Goal: Task Accomplishment & Management: Use online tool/utility

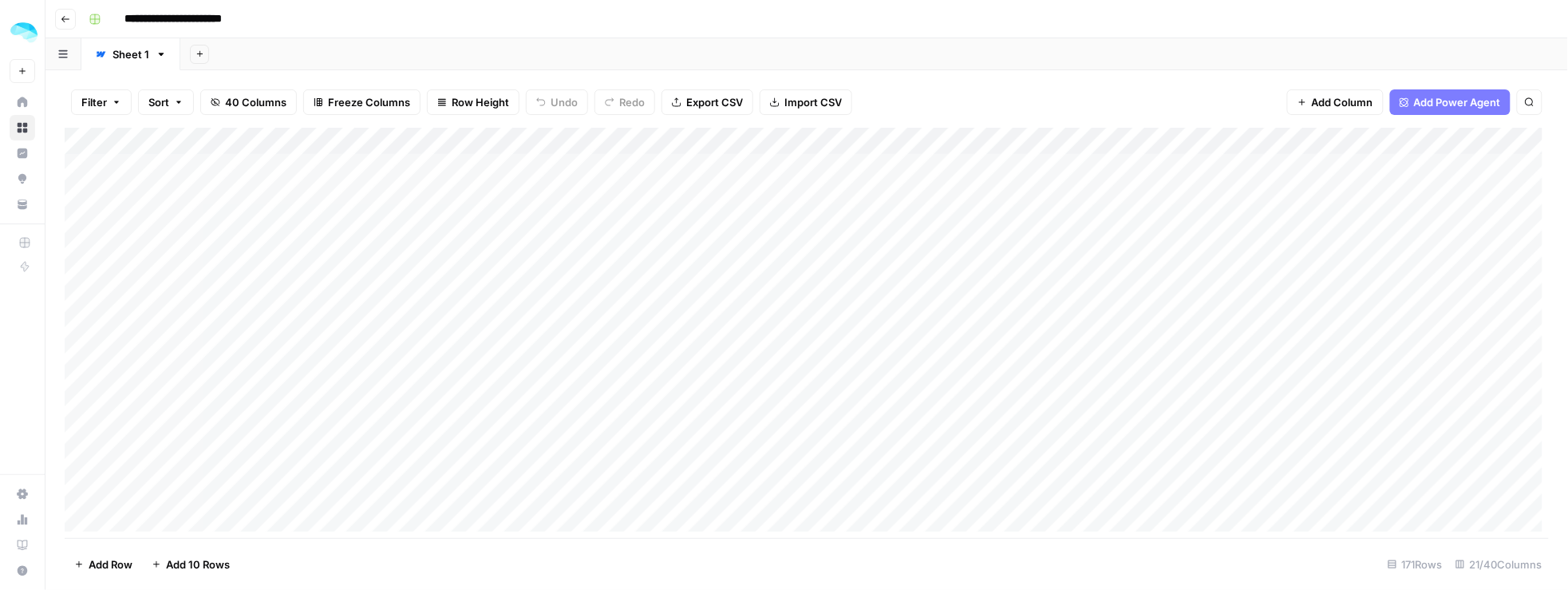
click at [872, 75] on div "Filter Sort 40 Columns Freeze Columns Row Height Undo Redo Export CSV Import CS…" at bounding box center [807, 330] width 1523 height 520
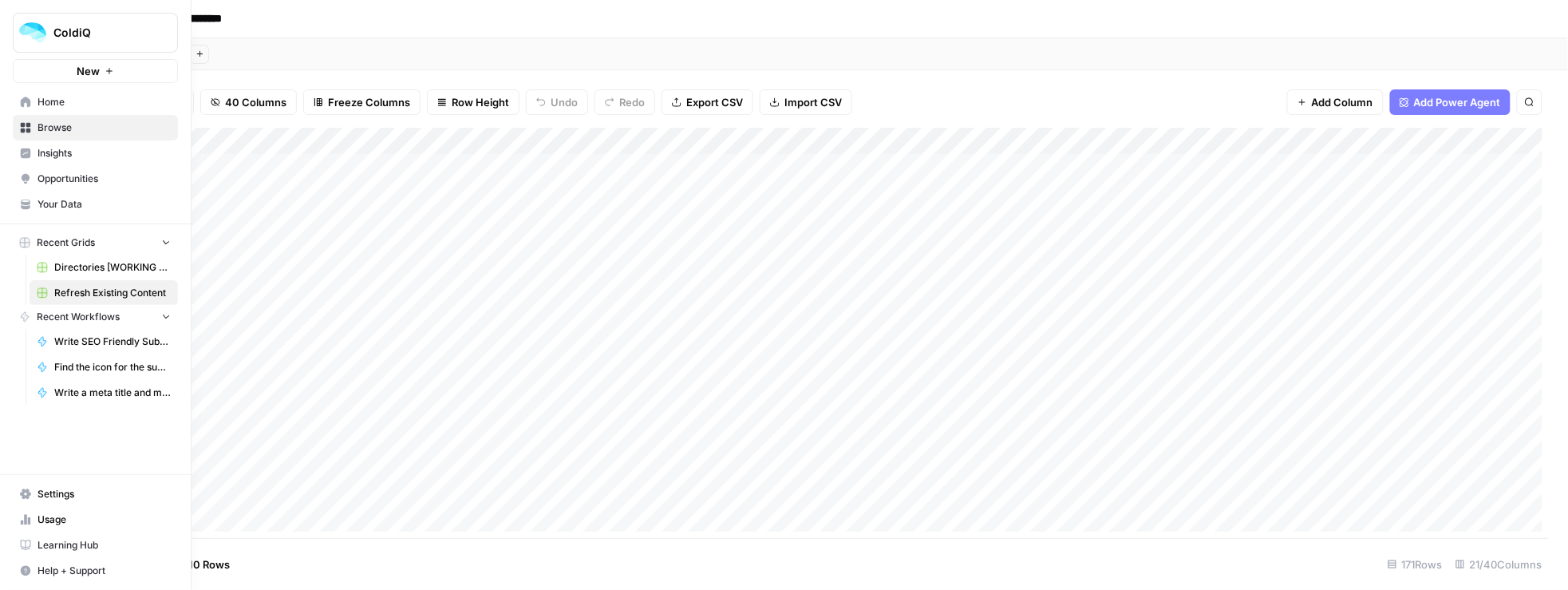
click at [27, 103] on icon at bounding box center [26, 101] width 10 height 10
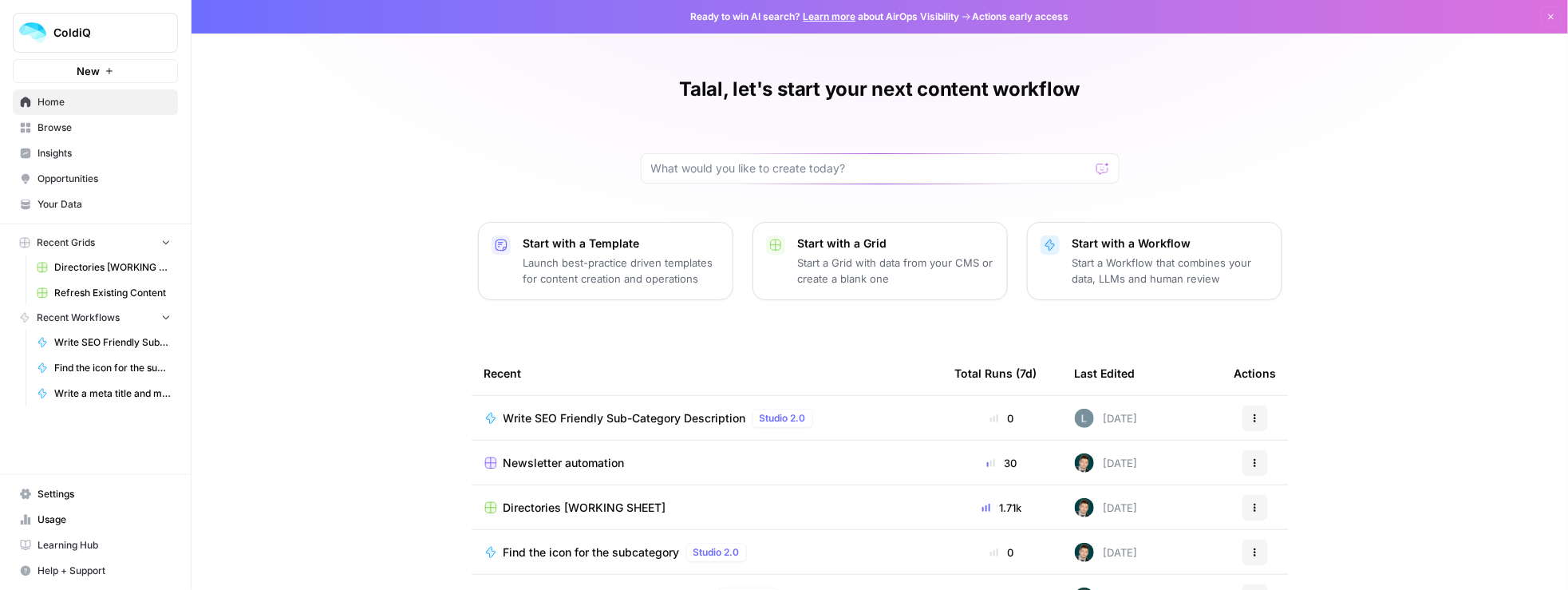
click at [663, 257] on p "Launch best-practice driven templates for content creation and operations" at bounding box center [621, 271] width 197 height 32
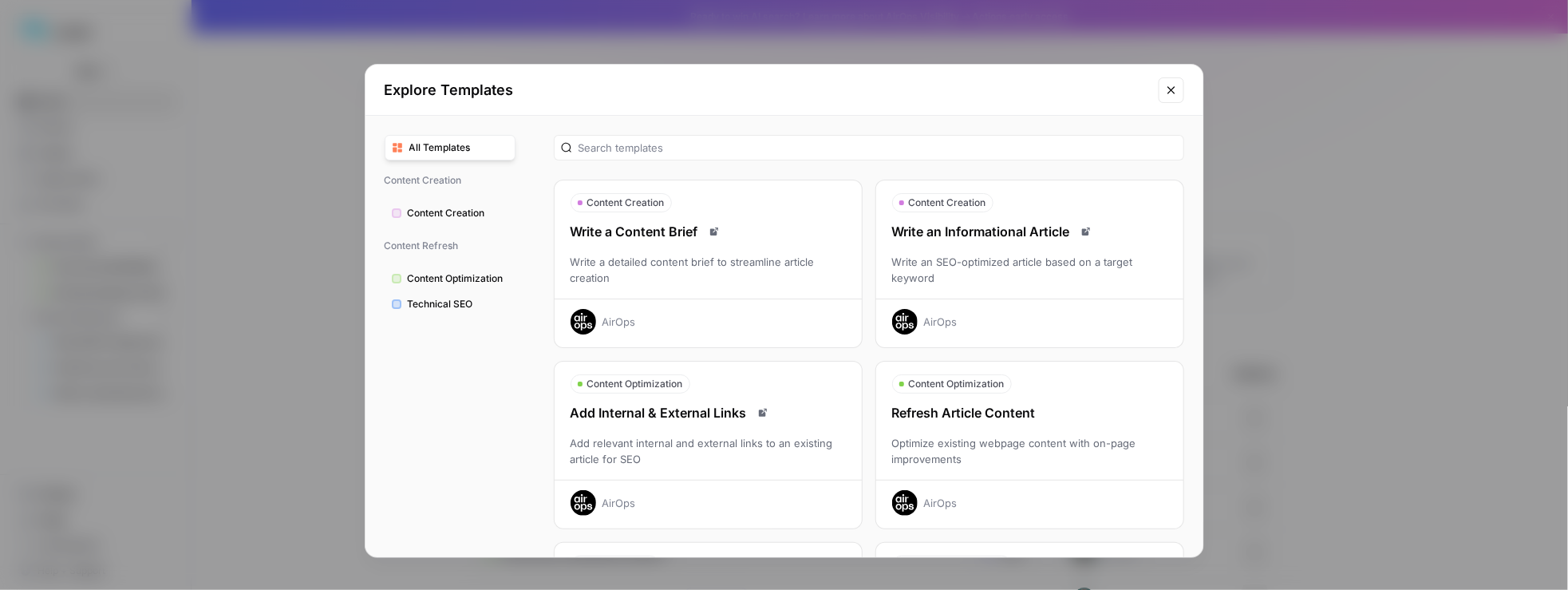
scroll to position [11, 0]
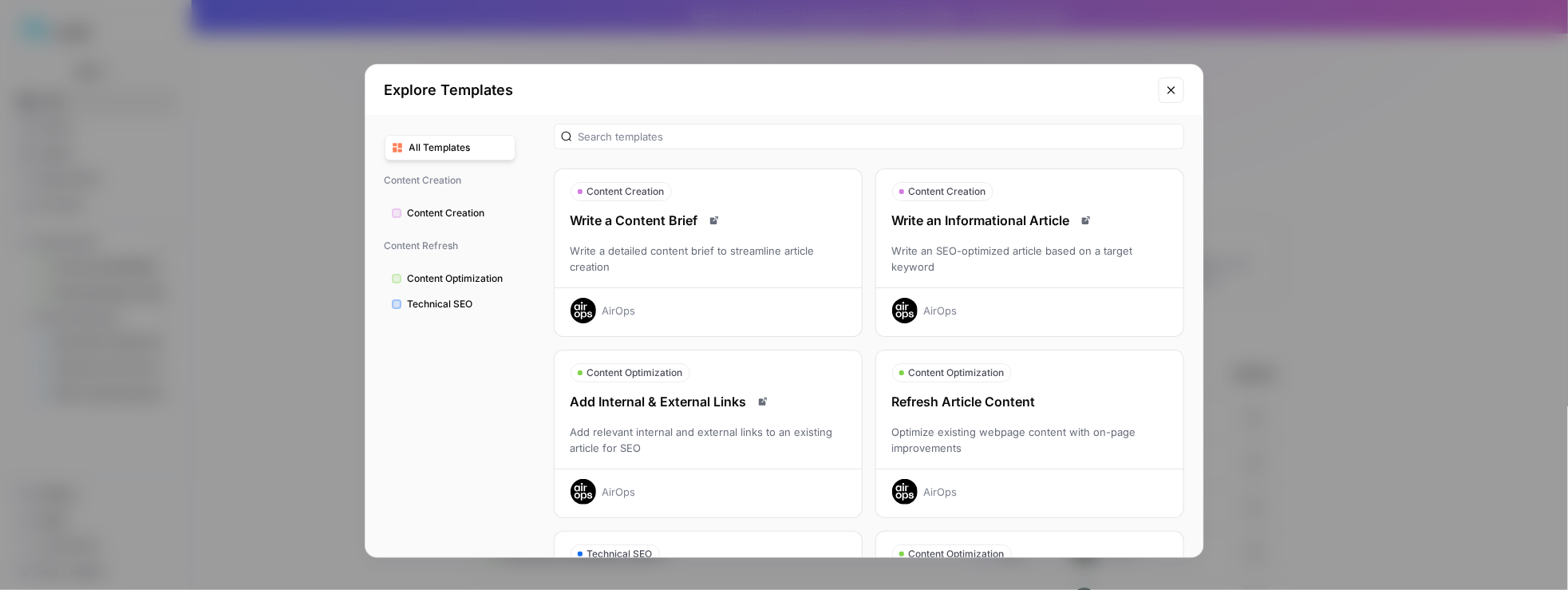
click at [308, 249] on div "Explore Templates All Templates Content Creation Content Creation Content Refre…" at bounding box center [784, 295] width 1568 height 590
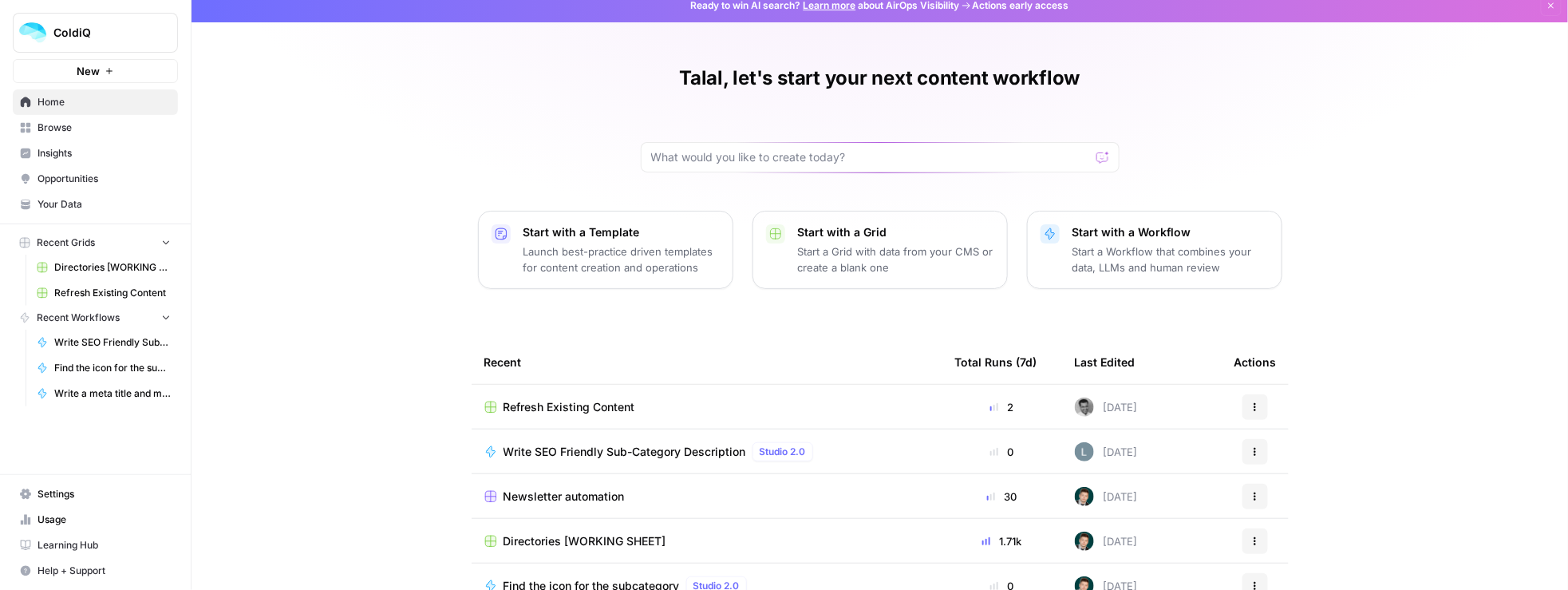
click at [603, 403] on span "Refresh Existing Content" at bounding box center [569, 407] width 131 height 16
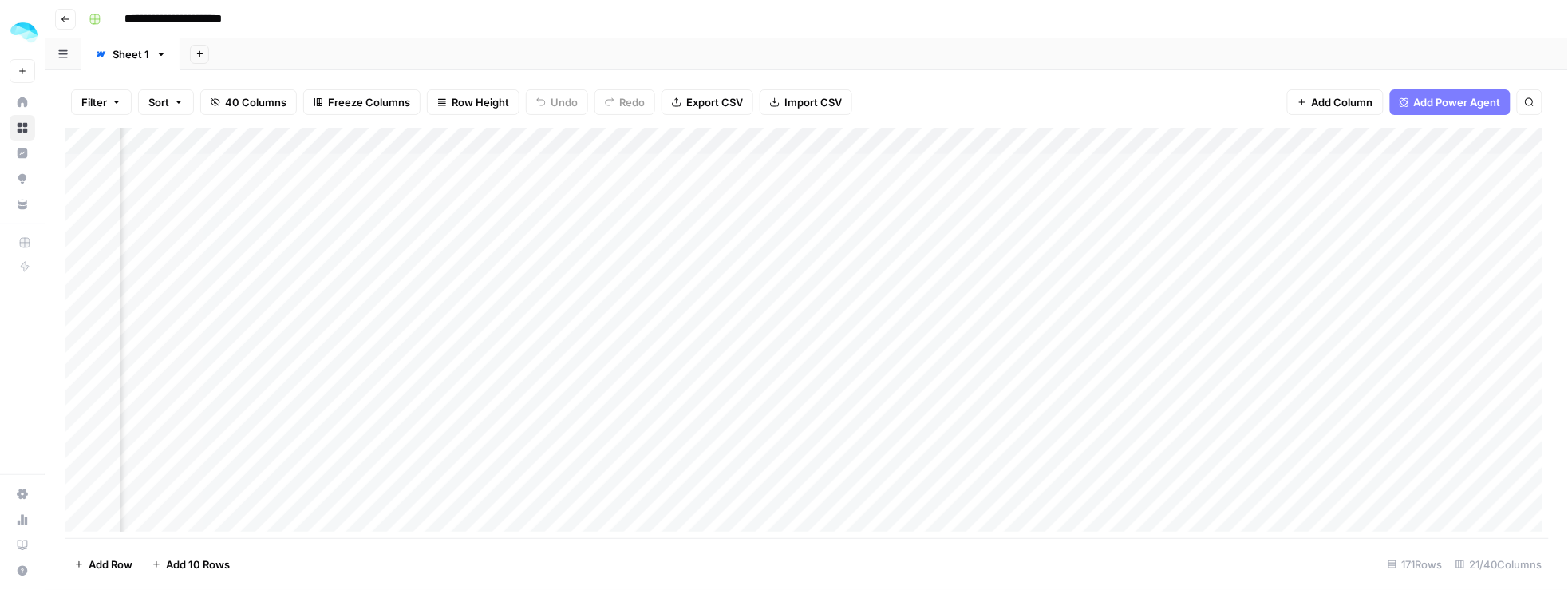
scroll to position [0, 963]
click at [608, 167] on div "Add Column" at bounding box center [807, 333] width 1485 height 411
click at [733, 163] on div "Add Column" at bounding box center [807, 333] width 1485 height 411
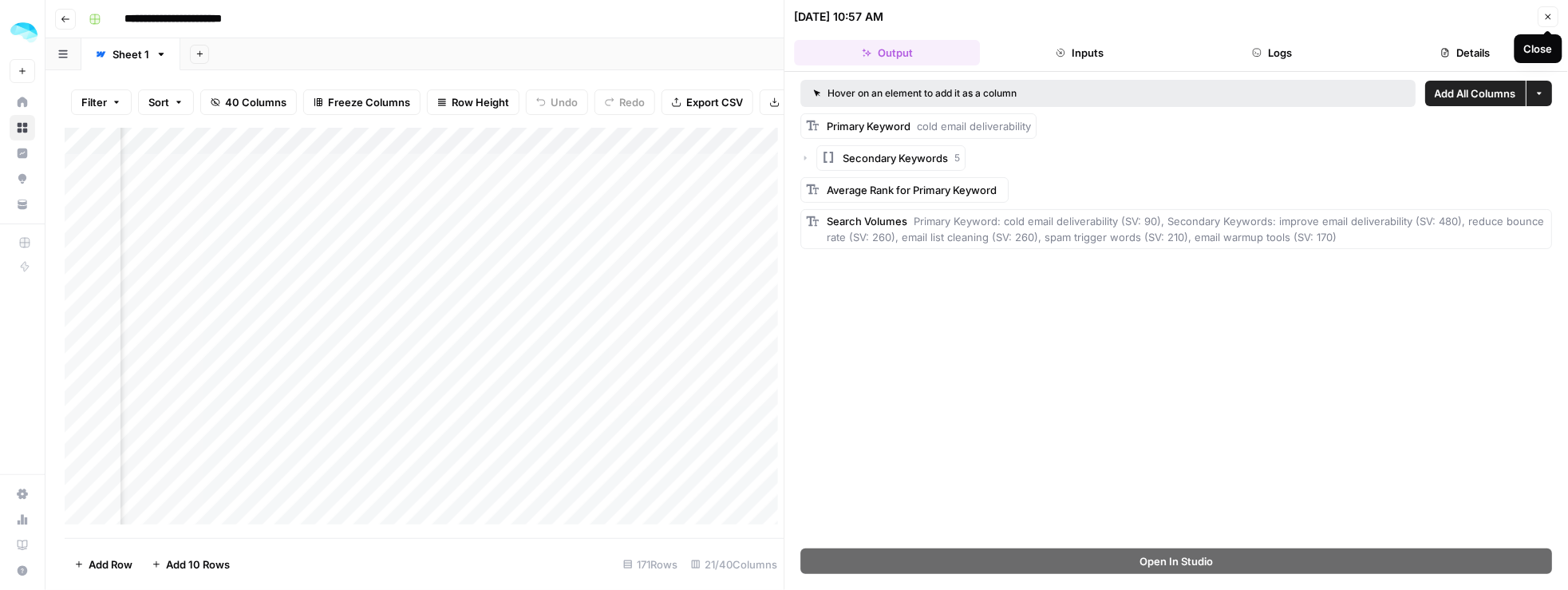
click at [1555, 17] on button "Close" at bounding box center [1547, 16] width 21 height 21
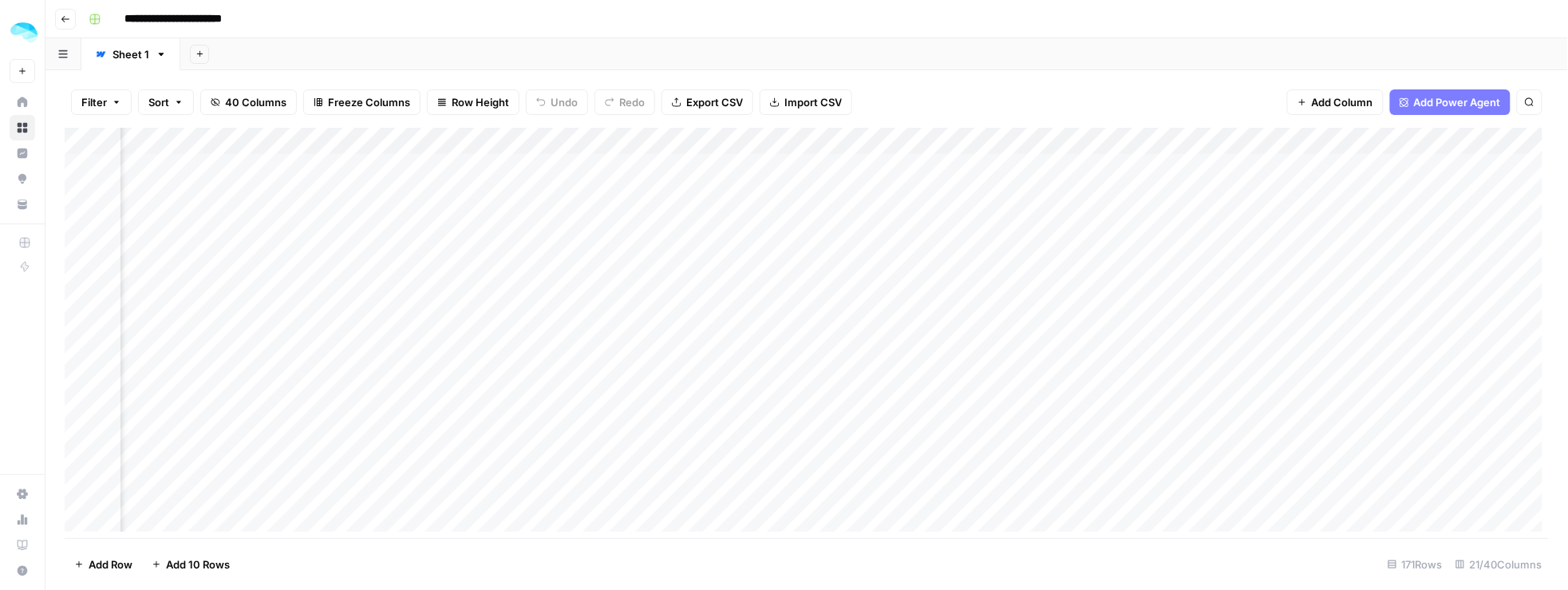
scroll to position [0, 1725]
click at [692, 165] on div "Add Column" at bounding box center [807, 333] width 1485 height 411
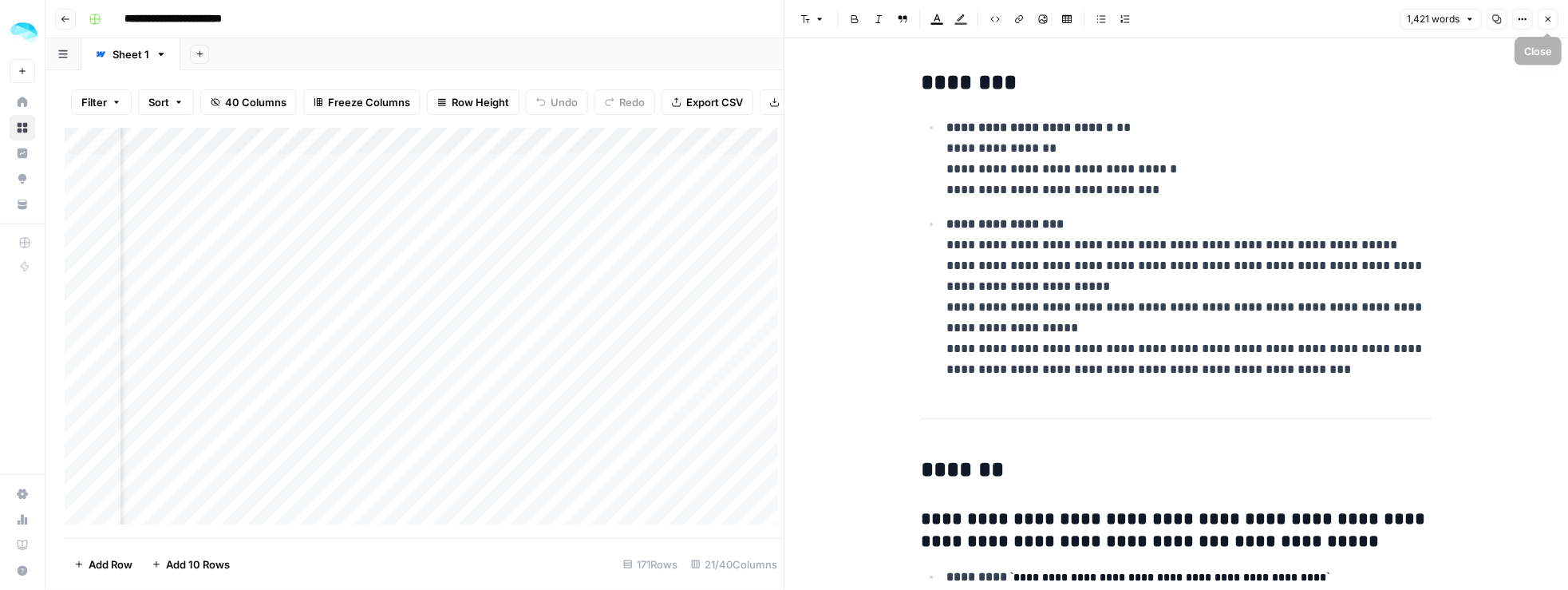
click at [1543, 18] on icon "button" at bounding box center [1547, 19] width 9 height 9
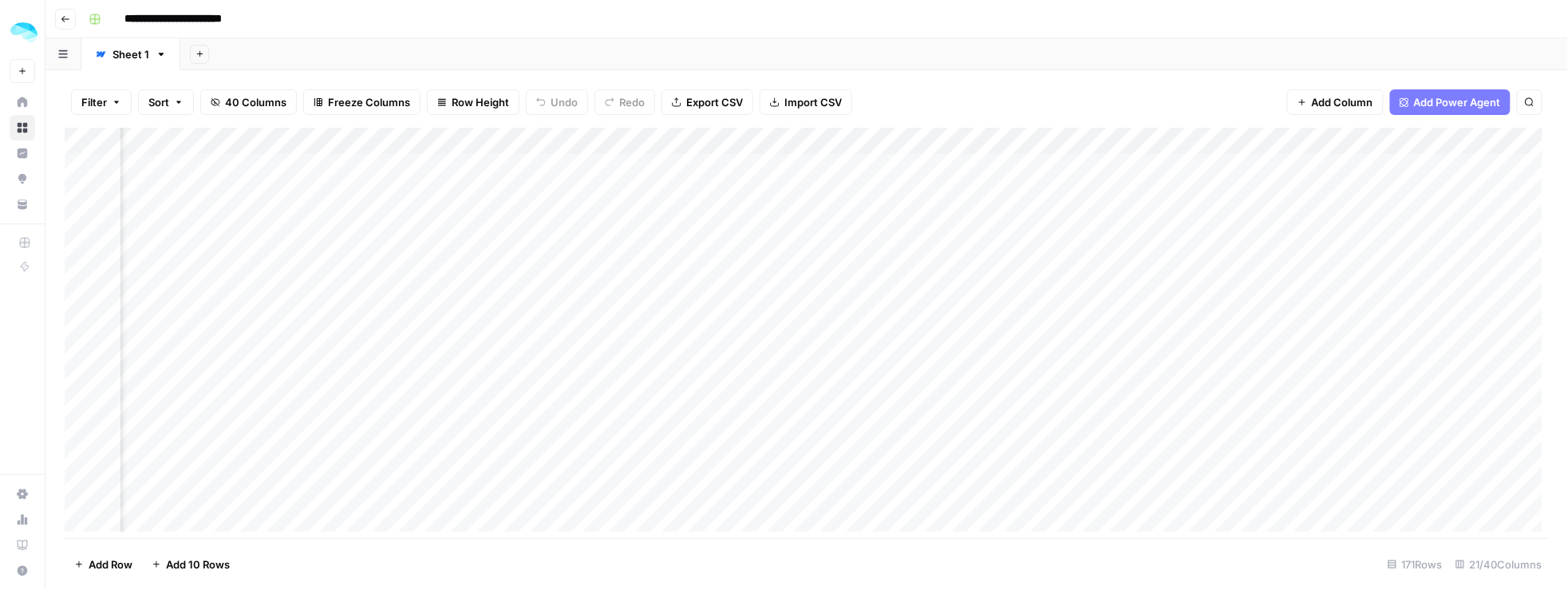
scroll to position [0, 1906]
click at [656, 164] on div "Add Column" at bounding box center [807, 333] width 1485 height 411
click at [816, 541] on footer "Add Row Add 10 Rows [STREET_ADDRESS]" at bounding box center [806, 564] width 1484 height 52
